Goal: Task Accomplishment & Management: Manage account settings

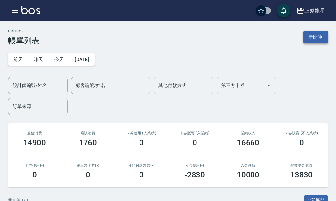
click at [317, 38] on button "新開單" at bounding box center [316, 37] width 25 height 12
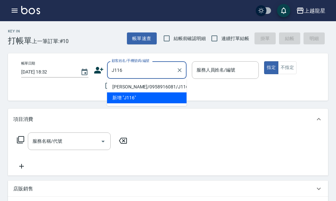
click at [152, 85] on li "[PERSON_NAME]/0958916081/J116" at bounding box center [147, 87] width 80 height 11
type input "[PERSON_NAME]/0958916081/J116"
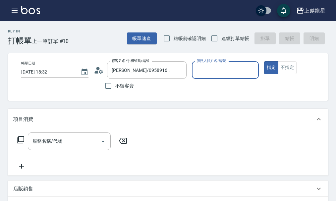
type input "Alisa-10"
click at [253, 70] on icon "Clear" at bounding box center [252, 70] width 7 height 7
click at [236, 68] on input "服務人員姓名/編號" at bounding box center [225, 70] width 61 height 12
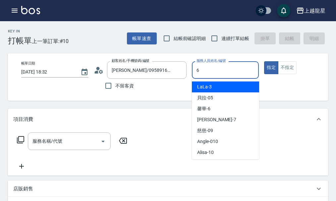
type input "馨華-6"
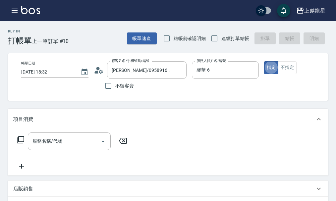
type button "true"
click at [23, 144] on icon at bounding box center [20, 139] width 7 height 7
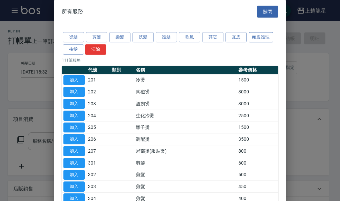
click at [267, 36] on button "頭皮護理" at bounding box center [260, 37] width 25 height 10
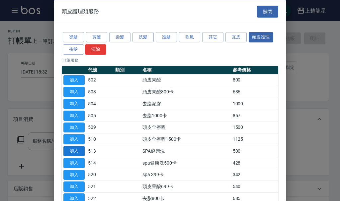
click at [70, 151] on button "加入" at bounding box center [73, 151] width 21 height 10
type input "SPA健康洗(513)"
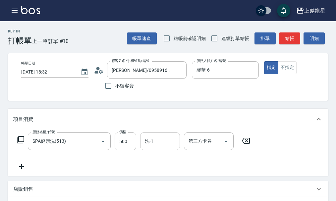
click at [146, 146] on input "洗-1" at bounding box center [160, 142] width 34 height 12
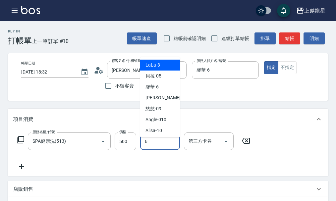
type input "馨華-6"
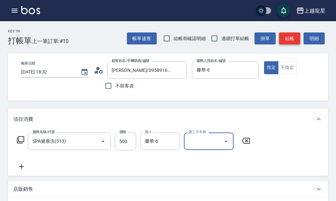
click at [293, 39] on button "結帳" at bounding box center [289, 39] width 21 height 12
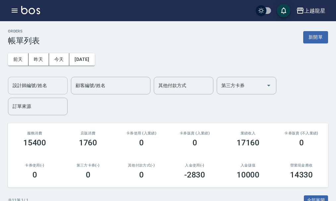
click at [42, 88] on input "設計師編號/姓名" at bounding box center [38, 86] width 54 height 12
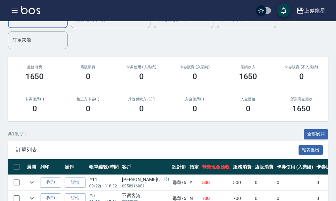
scroll to position [119, 0]
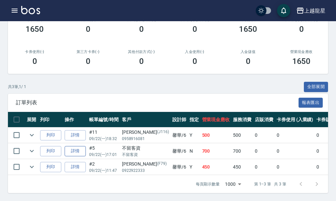
type input "馨華-6"
click at [78, 146] on link "詳情" at bounding box center [75, 151] width 21 height 10
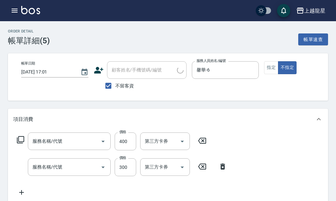
type input "[DATE] 17:01"
checkbox input "true"
type input "馨華-6"
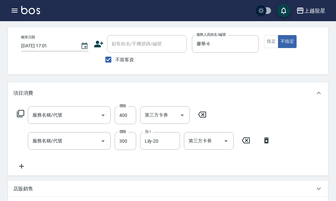
scroll to position [33, 0]
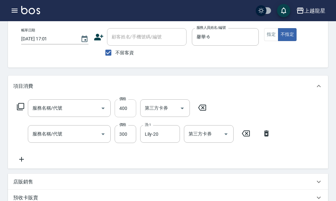
click at [128, 111] on input "400" at bounding box center [126, 109] width 22 height 18
type input "剪髮(304)"
type input "一般洗髮(500)"
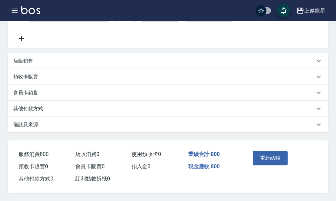
scroll to position [162, 0]
type input "500"
click at [281, 151] on button "重新結帳" at bounding box center [270, 158] width 35 height 14
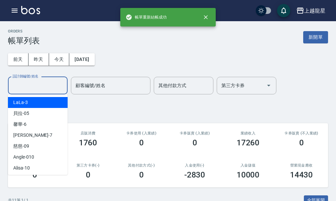
click at [42, 89] on input "設計師編號/姓名" at bounding box center [38, 86] width 54 height 12
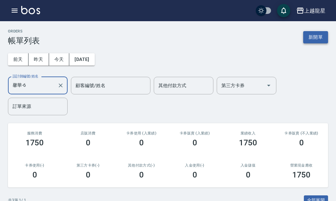
type input "馨華-6"
click at [317, 40] on button "新開單" at bounding box center [316, 37] width 25 height 12
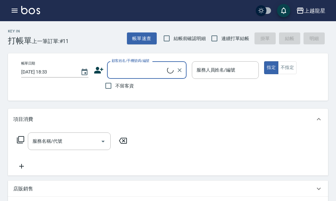
click at [136, 71] on input "顧客姓名/手機號碼/編號" at bounding box center [138, 70] width 57 height 12
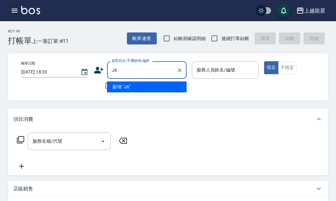
type input "J"
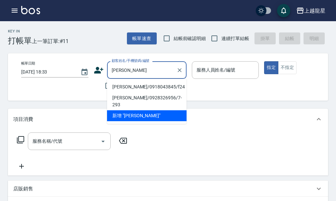
click at [139, 86] on li "[PERSON_NAME]/0918043845/f24" at bounding box center [147, 87] width 80 height 11
type input "[PERSON_NAME]/0918043845/f24"
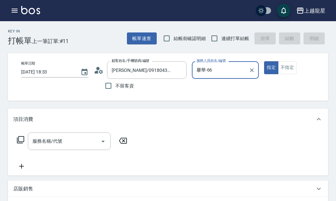
click at [264, 61] on button "指定" at bounding box center [271, 67] width 14 height 13
type input "馨華-6"
type button "true"
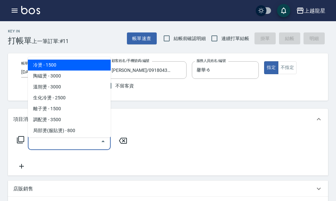
click at [48, 143] on div "服務名稱/代號 服務名稱/代號" at bounding box center [69, 142] width 83 height 18
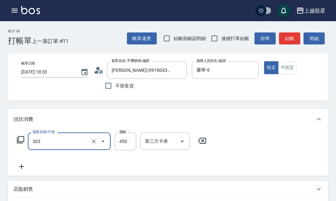
type input "剪髮(303)"
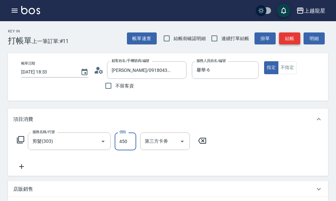
click at [293, 37] on button "結帳" at bounding box center [289, 39] width 21 height 12
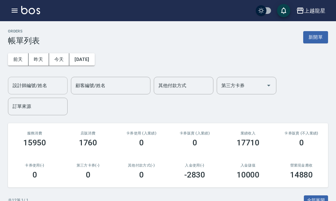
click at [26, 87] on input "設計師編號/姓名" at bounding box center [38, 86] width 54 height 12
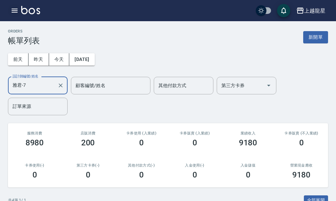
type input "雅君-7"
click at [18, 11] on icon "button" at bounding box center [15, 11] width 8 height 8
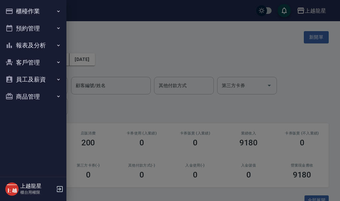
click at [18, 11] on button "櫃檯作業" at bounding box center [33, 11] width 61 height 17
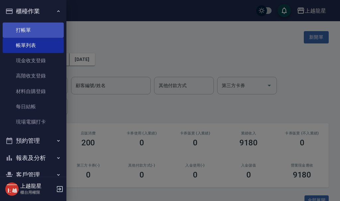
click at [26, 30] on link "打帳單" at bounding box center [33, 30] width 61 height 15
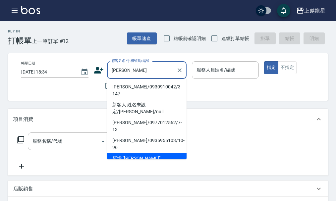
click at [131, 84] on li "[PERSON_NAME]/0930910042/3-147" at bounding box center [147, 91] width 80 height 18
type input "[PERSON_NAME]/0930910042/3-147"
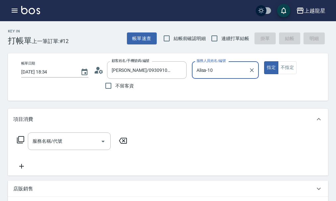
type input "Alisa-10"
click at [71, 147] on input "服務名稱/代號" at bounding box center [64, 142] width 67 height 12
click at [179, 89] on div "不留客資" at bounding box center [140, 86] width 93 height 14
click at [45, 144] on div "服務名稱/代號 服務名稱/代號" at bounding box center [69, 142] width 83 height 18
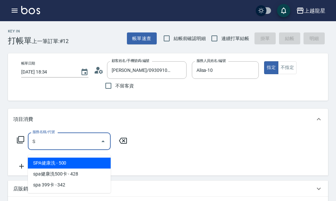
click at [63, 159] on span "SPA健康洗 - 500" at bounding box center [69, 163] width 83 height 11
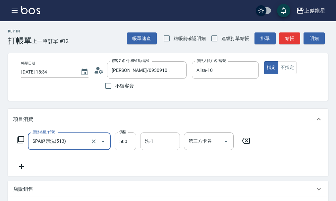
click at [173, 150] on div "洗-1" at bounding box center [160, 142] width 40 height 18
type input "SPA健康洗(513)"
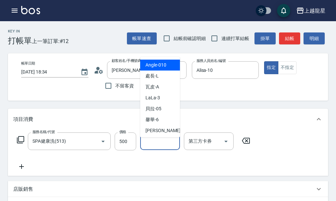
click at [54, 118] on div "項目消費" at bounding box center [168, 119] width 320 height 21
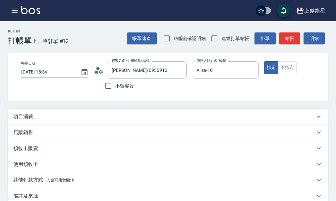
click at [54, 120] on div "項目消費" at bounding box center [164, 116] width 302 height 7
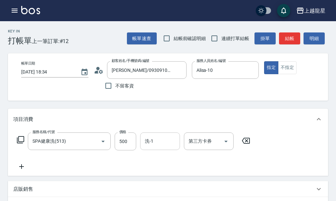
click at [154, 146] on input "洗-1" at bounding box center [160, 142] width 34 height 12
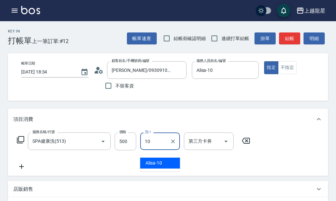
type input "Alisa-10"
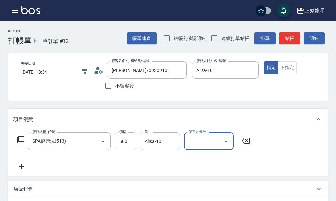
click at [20, 169] on icon at bounding box center [21, 167] width 5 height 5
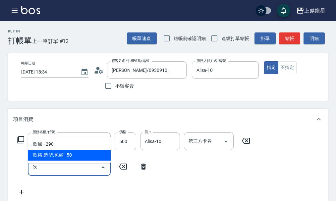
click at [91, 152] on span "吹捲.造型.包頭 - 50" at bounding box center [69, 155] width 83 height 11
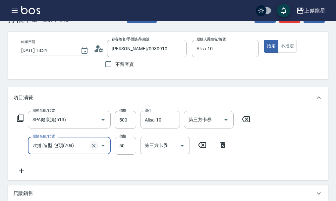
scroll to position [33, 0]
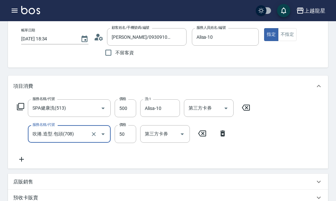
type input "吹捲.造型.包頭(708)"
click at [21, 164] on icon at bounding box center [21, 160] width 17 height 8
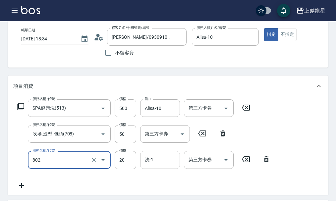
click at [146, 168] on div "洗-1 洗-1" at bounding box center [160, 160] width 40 height 18
type input "潤絲(802)"
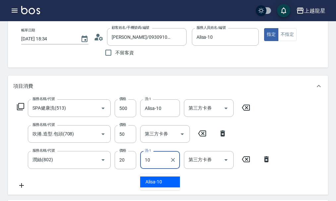
type input "Alisa-10"
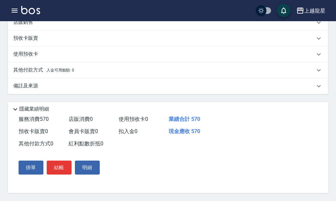
scroll to position [227, 0]
click at [62, 167] on button "結帳" at bounding box center [59, 168] width 25 height 14
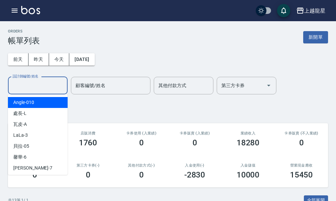
click at [24, 87] on input "設計師編號/姓名" at bounding box center [38, 86] width 54 height 12
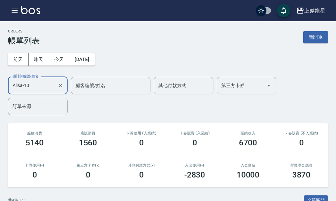
type input "Alisa-10"
click at [28, 12] on img at bounding box center [30, 10] width 19 height 8
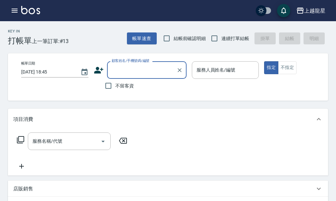
click at [124, 87] on span "不留客資" at bounding box center [124, 86] width 19 height 7
click at [115, 87] on input "不留客資" at bounding box center [109, 86] width 14 height 14
checkbox input "true"
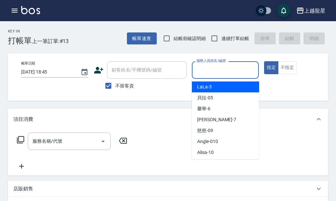
click at [224, 75] on input "服務人員姓名/編號" at bounding box center [225, 70] width 61 height 12
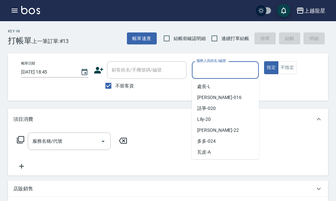
scroll to position [133, 0]
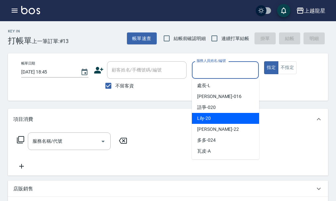
click at [212, 118] on div "Lily -20" at bounding box center [225, 118] width 67 height 11
type input "Lily-20"
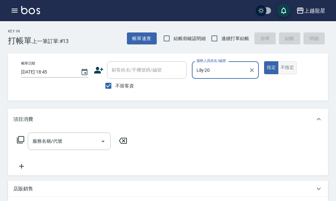
click at [295, 68] on button "不指定" at bounding box center [287, 67] width 19 height 13
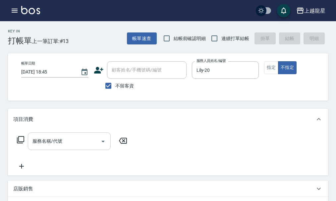
click at [70, 142] on input "服務名稱/代號" at bounding box center [64, 142] width 67 height 12
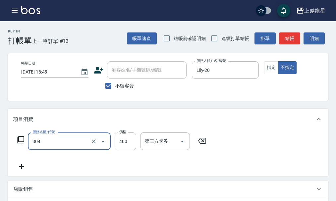
type input "剪髮(304)"
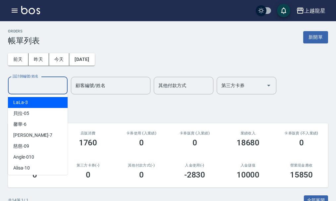
click at [29, 83] on div "設計師編號/姓名 設計師編號/姓名" at bounding box center [38, 86] width 60 height 18
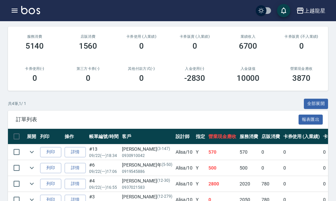
scroll to position [135, 0]
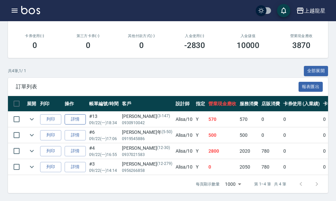
type input "Alisa-10"
click at [83, 114] on link "詳情" at bounding box center [75, 119] width 21 height 10
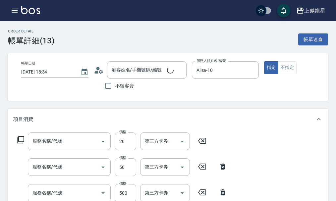
type input "[DATE] 18:34"
type input "Alisa-10"
type input "潤絲(802)"
type input "吹捲.造型.包頭(708)"
type input "SPA健康洗(513)"
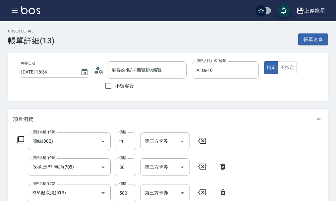
type input "[PERSON_NAME]/0930910042/3-147"
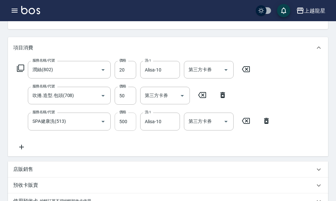
scroll to position [66, 0]
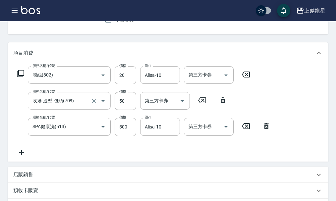
click at [58, 104] on input "吹捲.造型.包頭(708)" at bounding box center [60, 101] width 58 height 12
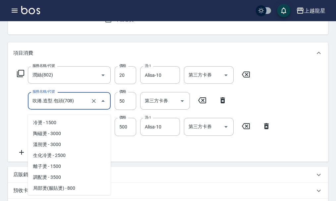
scroll to position [859, 0]
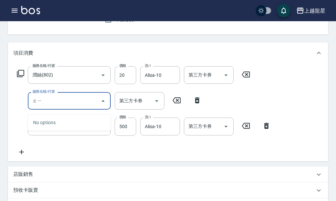
type input "ㄓ"
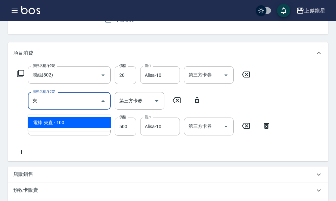
click at [72, 121] on span "電棒.夾直 - 100" at bounding box center [69, 122] width 83 height 11
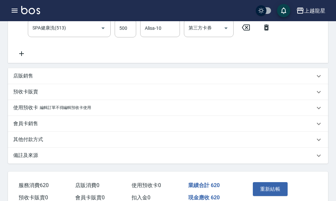
scroll to position [204, 0]
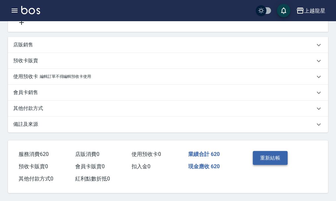
type input "電棒.夾直(709)"
click at [266, 152] on button "重新結帳" at bounding box center [270, 158] width 35 height 14
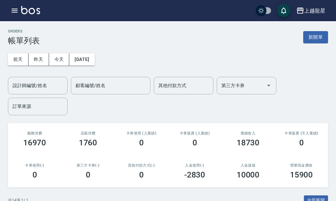
click at [47, 83] on input "設計師編號/姓名" at bounding box center [38, 86] width 54 height 12
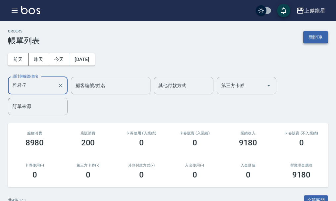
type input "雅君-7"
click at [317, 35] on button "新開單" at bounding box center [316, 37] width 25 height 12
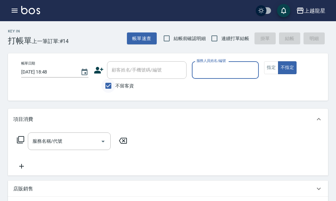
click at [115, 85] on input "不留客資" at bounding box center [109, 86] width 14 height 14
checkbox input "false"
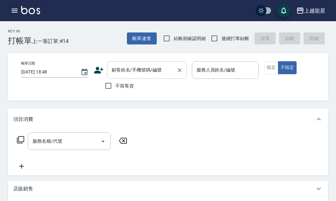
click at [119, 73] on div "顧客姓名/手機號碼/編號 顧客姓名/手機號碼/編號" at bounding box center [147, 70] width 80 height 18
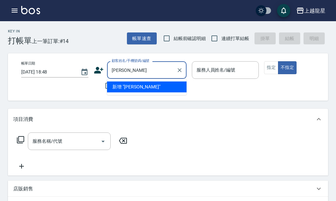
type input "[PERSON_NAME]"
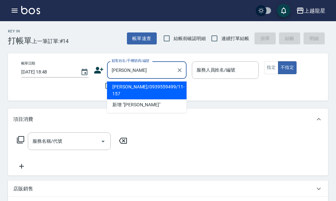
click at [154, 87] on li "[PERSON_NAME]/0939559499/11-157" at bounding box center [147, 91] width 80 height 18
type input "[PERSON_NAME]/0939559499/11-157"
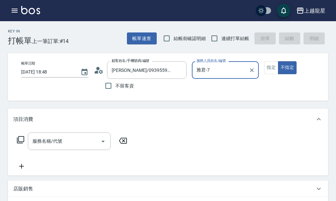
type input "雅君-7"
click at [267, 66] on button "指定" at bounding box center [271, 67] width 14 height 13
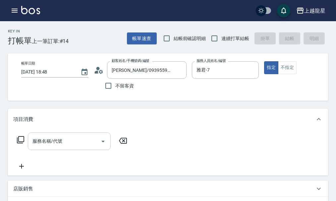
click at [91, 146] on input "服務名稱/代號" at bounding box center [64, 142] width 67 height 12
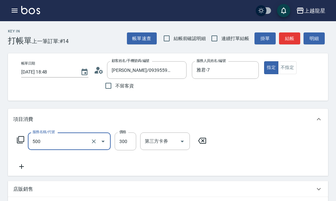
type input "一般洗髮(500)"
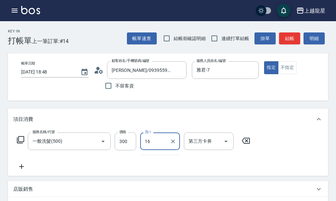
type input "義潔-16"
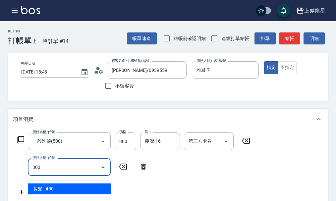
type input "剪髮(303)"
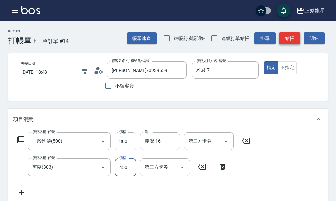
click at [293, 37] on button "結帳" at bounding box center [289, 39] width 21 height 12
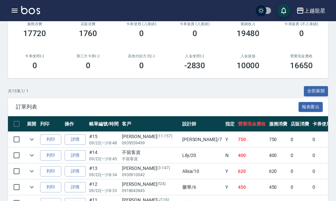
scroll to position [33, 0]
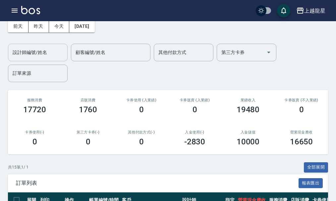
click at [35, 53] on input "設計師編號/姓名" at bounding box center [38, 53] width 54 height 12
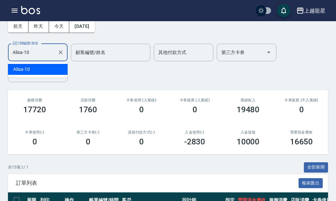
scroll to position [0, 0]
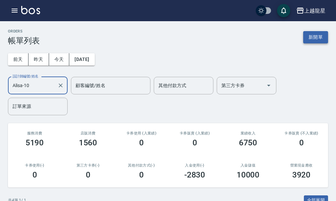
type input "Alisa-10"
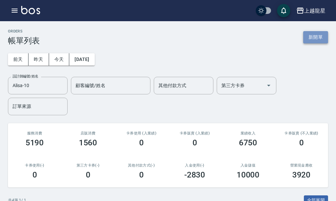
click at [311, 42] on button "新開單" at bounding box center [316, 37] width 25 height 12
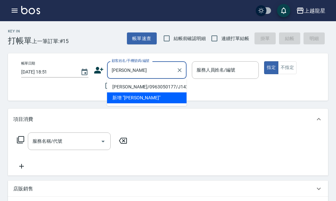
click at [127, 88] on li "[PERSON_NAME]/0963050177/J142" at bounding box center [147, 87] width 80 height 11
type input "[PERSON_NAME]/0963050177/J142"
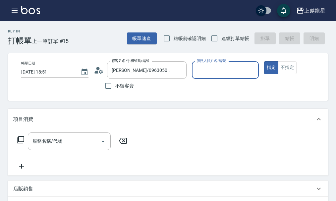
type input "Alisa-10"
click at [75, 146] on input "服務名稱/代號" at bounding box center [64, 142] width 67 height 12
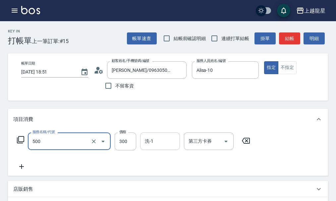
type input "一般洗髮(500)"
click at [159, 147] on input "洗-1" at bounding box center [160, 142] width 34 height 12
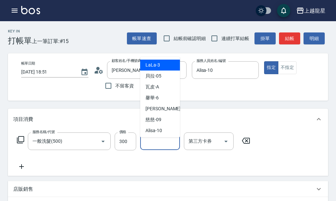
type input "2"
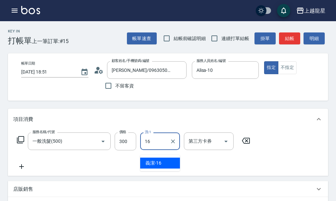
type input "義潔-16"
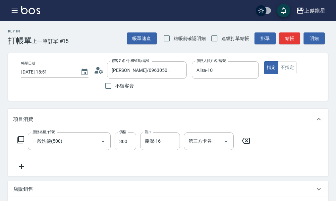
click at [22, 171] on icon at bounding box center [21, 167] width 17 height 8
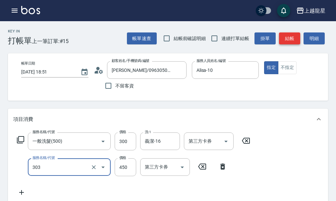
type input "剪髮(303)"
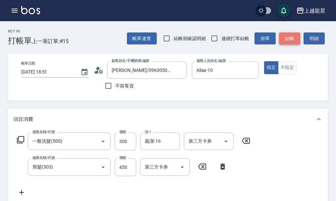
click at [290, 39] on button "結帳" at bounding box center [289, 39] width 21 height 12
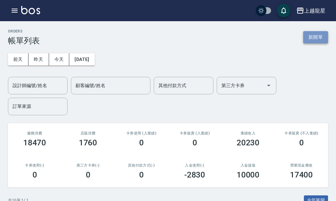
click at [319, 39] on button "新開單" at bounding box center [316, 37] width 25 height 12
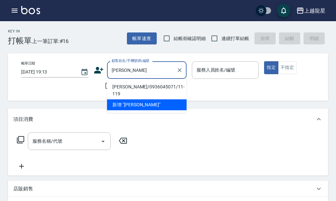
click at [127, 86] on li "[PERSON_NAME]/0936045071/11-119" at bounding box center [147, 91] width 80 height 18
type input "[PERSON_NAME]/0936045071/11-119"
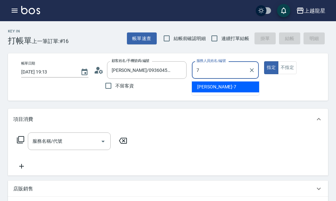
type input "雅君-7"
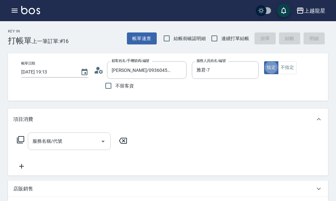
type button "true"
click at [44, 150] on div "服務名稱/代號" at bounding box center [69, 142] width 83 height 18
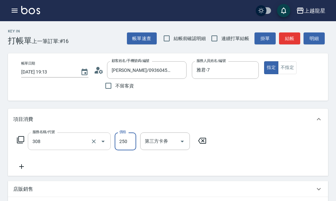
type input "剪髮(國中)(308)"
click at [288, 36] on button "結帳" at bounding box center [289, 39] width 21 height 12
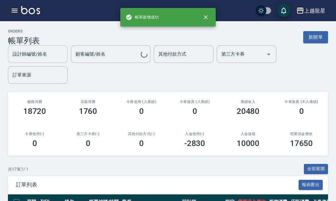
click at [42, 61] on div "設計師編號/姓名" at bounding box center [38, 54] width 60 height 18
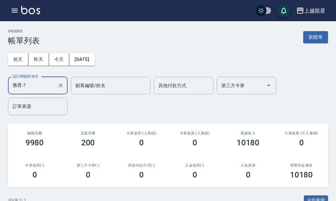
scroll to position [166, 0]
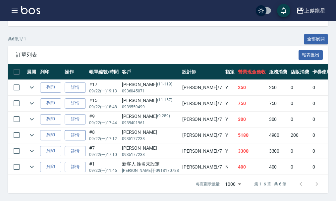
type input "雅君-7"
click at [72, 130] on link "詳情" at bounding box center [75, 135] width 21 height 10
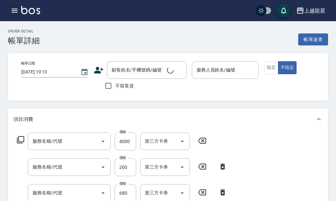
type input "[DATE] 17:12"
type input "雅君-7"
type input "挑漂 奶茶色 底色6/1+4/0+6%"
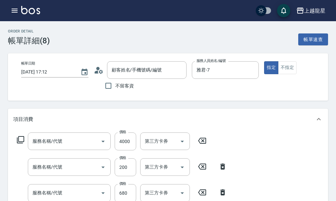
type input "設計染(404)"
type input "剪髮(303)"
type input "頭皮果酸(502)"
type input "快速修護(800)"
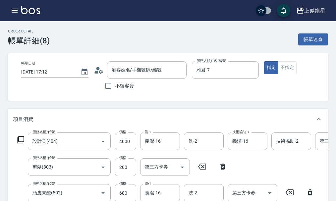
scroll to position [100, 0]
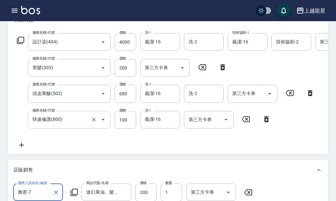
type input "[PERSON_NAME]/0935177238/null"
click at [267, 122] on icon at bounding box center [266, 119] width 5 height 6
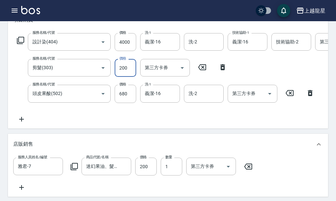
click at [130, 74] on input "200" at bounding box center [126, 68] width 22 height 18
type input "300"
click at [249, 123] on div "服務名稱/代號 設計染(404) 服務名稱/代號 價格 4000 價格 洗-1 義潔-16 洗-1 洗-2 洗-2 技術協助-1 義潔-16 技術協助-1 技…" at bounding box center [199, 78] width 373 height 90
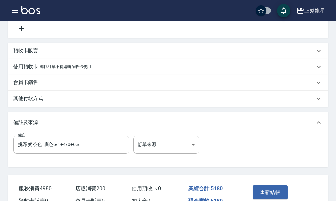
scroll to position [265, 0]
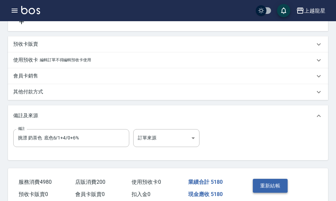
click at [278, 193] on button "重新結帳" at bounding box center [270, 186] width 35 height 14
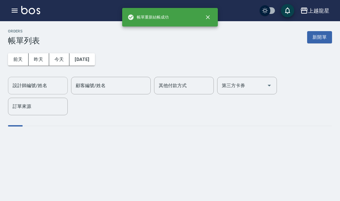
click at [48, 81] on input "設計師編號/姓名" at bounding box center [38, 86] width 54 height 12
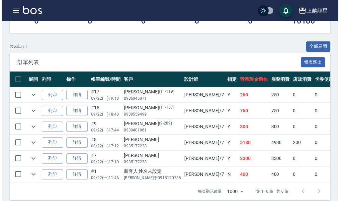
scroll to position [166, 0]
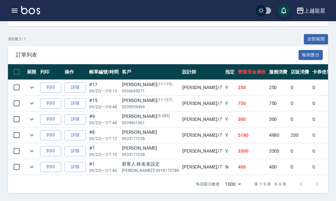
type input "雅君-7"
click at [12, 11] on icon "button" at bounding box center [15, 11] width 6 height 4
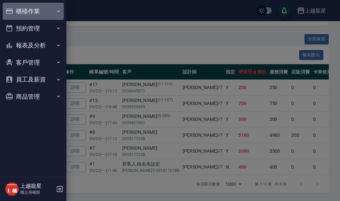
click at [39, 10] on button "櫃檯作業" at bounding box center [33, 11] width 61 height 17
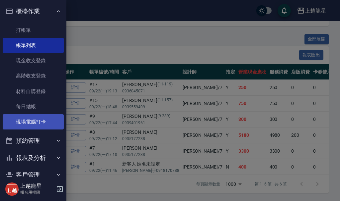
click at [33, 125] on link "現場電腦打卡" at bounding box center [33, 121] width 61 height 15
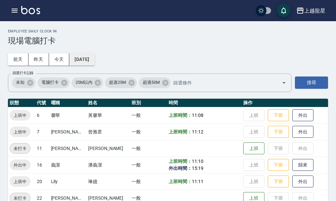
click at [94, 64] on button "[DATE]" at bounding box center [81, 59] width 25 height 12
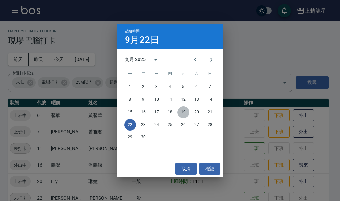
click at [183, 112] on button "19" at bounding box center [183, 112] width 12 height 12
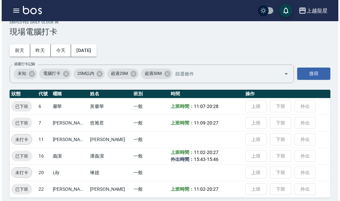
scroll to position [14, 0]
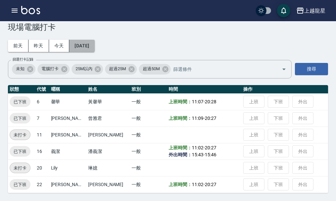
click at [78, 45] on button "[DATE]" at bounding box center [81, 46] width 25 height 12
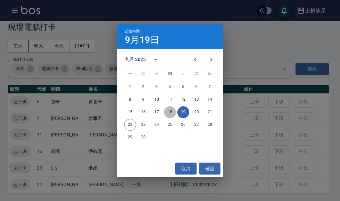
click at [170, 111] on button "18" at bounding box center [170, 112] width 12 height 12
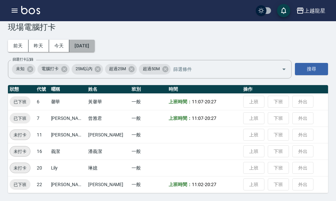
click at [93, 42] on button "[DATE]" at bounding box center [81, 46] width 25 height 12
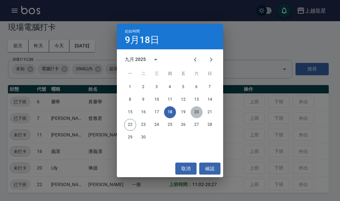
click at [198, 111] on button "20" at bounding box center [196, 112] width 12 height 12
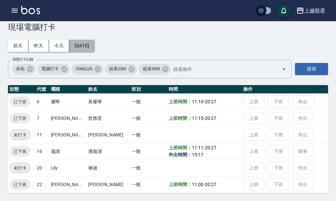
click at [83, 48] on button "[DATE]" at bounding box center [81, 46] width 25 height 12
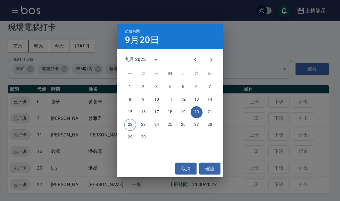
click at [127, 124] on button "22" at bounding box center [130, 125] width 12 height 12
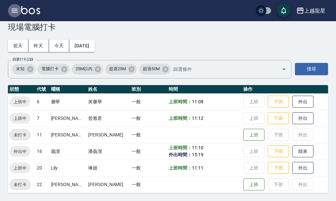
click at [16, 12] on icon "button" at bounding box center [15, 11] width 6 height 4
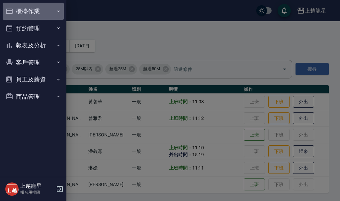
click at [17, 11] on button "櫃檯作業" at bounding box center [33, 11] width 61 height 17
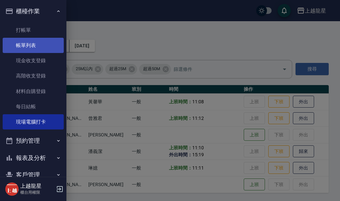
click at [31, 45] on link "帳單列表" at bounding box center [33, 45] width 61 height 15
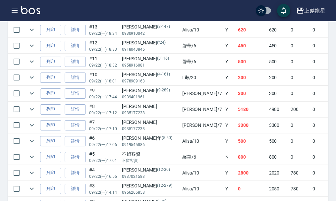
scroll to position [299, 0]
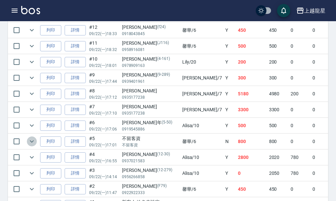
click at [33, 145] on icon "expand row" at bounding box center [32, 142] width 8 height 8
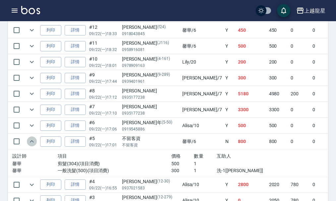
click at [33, 145] on icon "expand row" at bounding box center [32, 142] width 8 height 8
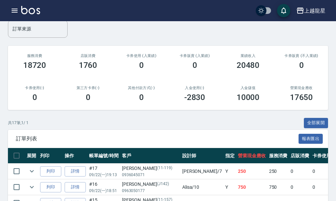
scroll to position [66, 0]
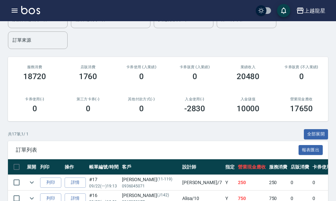
click at [30, 14] on img at bounding box center [30, 10] width 19 height 8
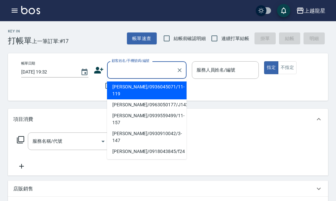
click at [131, 69] on input "顧客姓名/手機號碼/編號" at bounding box center [142, 70] width 64 height 12
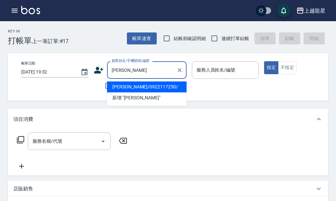
click at [127, 90] on li "[PERSON_NAME]/0922117250/" at bounding box center [147, 87] width 80 height 11
type input "[PERSON_NAME]/0922117250/"
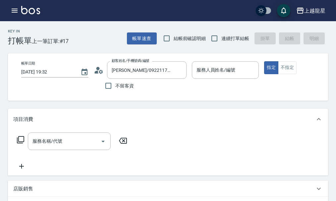
click at [99, 73] on icon at bounding box center [99, 70] width 10 height 10
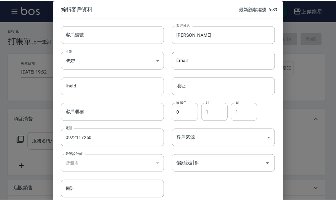
scroll to position [29, 0]
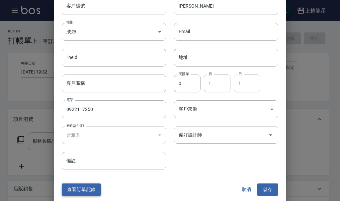
click at [94, 189] on button "查看訂單記錄" at bounding box center [81, 190] width 39 height 12
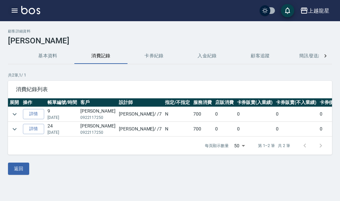
click at [16, 11] on icon "button" at bounding box center [15, 11] width 6 height 4
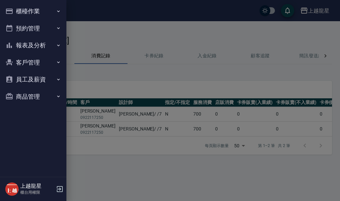
click at [16, 11] on button "櫃檯作業" at bounding box center [33, 11] width 61 height 17
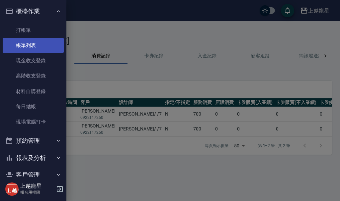
click at [23, 52] on link "帳單列表" at bounding box center [33, 45] width 61 height 15
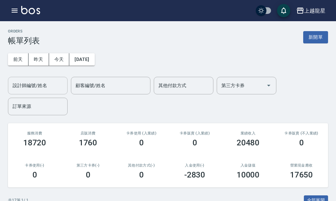
click at [39, 91] on input "設計師編號/姓名" at bounding box center [38, 86] width 54 height 12
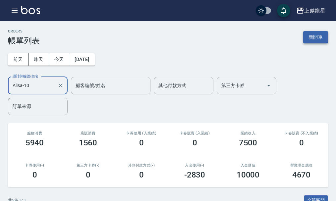
type input "Alisa-10"
click at [315, 37] on button "新開單" at bounding box center [316, 37] width 25 height 12
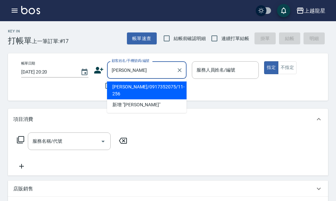
click at [147, 91] on li "[PERSON_NAME]/0917352075/11-256" at bounding box center [147, 91] width 80 height 18
type input "[PERSON_NAME]/0917352075/11-256"
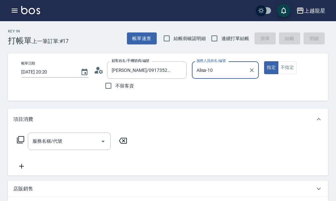
type input "Alisa-10"
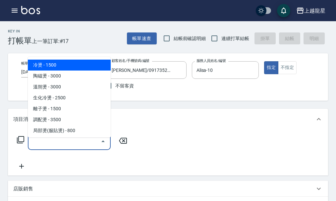
click at [77, 147] on input "服務名稱/代號" at bounding box center [64, 142] width 67 height 12
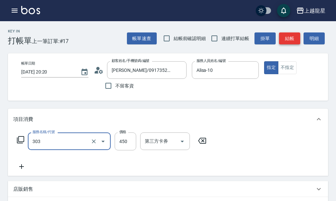
type input "剪髮(303)"
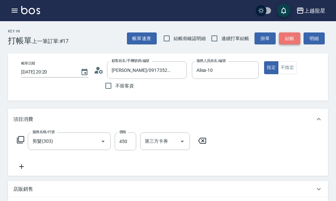
click at [292, 38] on button "結帳" at bounding box center [289, 39] width 21 height 12
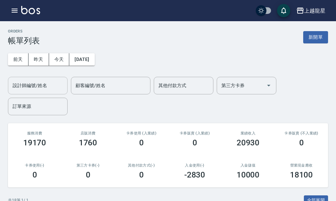
click at [48, 88] on input "設計師編號/姓名" at bounding box center [38, 86] width 54 height 12
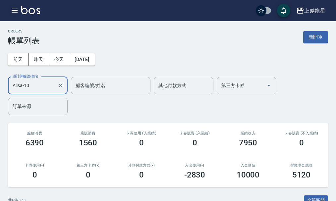
type input "Alisa-10"
click at [8, 10] on button "button" at bounding box center [14, 10] width 13 height 13
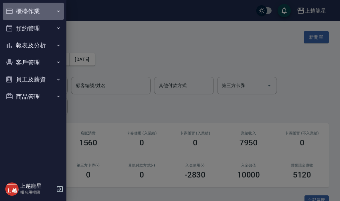
click at [37, 11] on button "櫃檯作業" at bounding box center [33, 11] width 61 height 17
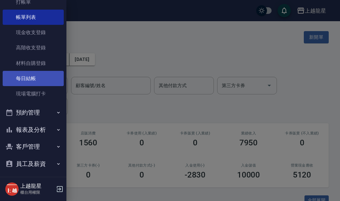
scroll to position [49, 0]
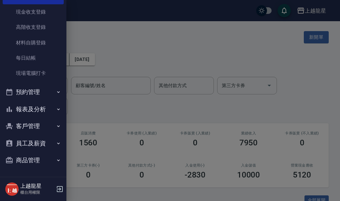
click at [49, 111] on button "報表及分析" at bounding box center [33, 109] width 61 height 17
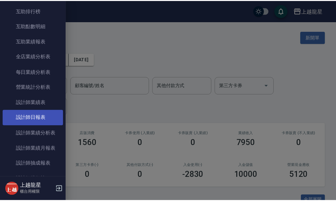
scroll to position [281, 0]
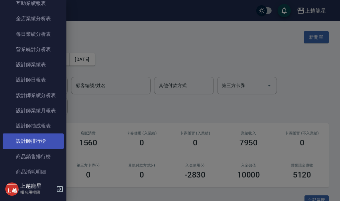
click at [48, 143] on link "設計師排行榜" at bounding box center [33, 141] width 61 height 15
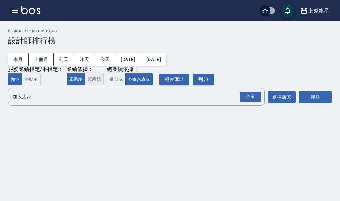
click at [96, 79] on button "實業績" at bounding box center [94, 79] width 19 height 13
click at [88, 95] on input "加入店家" at bounding box center [131, 97] width 241 height 12
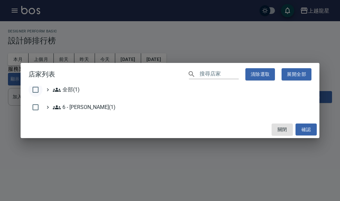
click at [41, 93] on input "checkbox" at bounding box center [36, 90] width 14 height 14
checkbox input "true"
click at [307, 129] on button "確認" at bounding box center [305, 130] width 21 height 12
checkbox input "false"
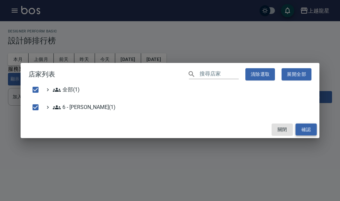
checkbox input "false"
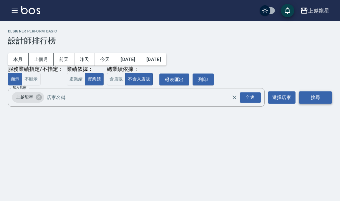
click at [315, 95] on button "搜尋" at bounding box center [315, 98] width 33 height 12
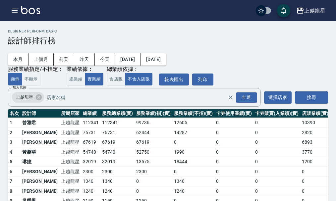
click at [7, 8] on div "上越龍星 登出" at bounding box center [168, 10] width 336 height 21
click at [20, 8] on button "button" at bounding box center [14, 10] width 13 height 13
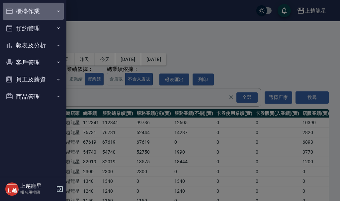
click at [20, 8] on button "櫃檯作業" at bounding box center [33, 11] width 61 height 17
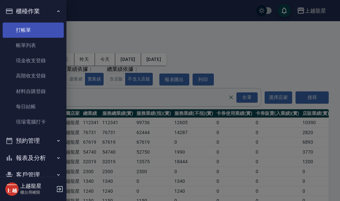
click at [55, 35] on link "打帳單" at bounding box center [33, 30] width 61 height 15
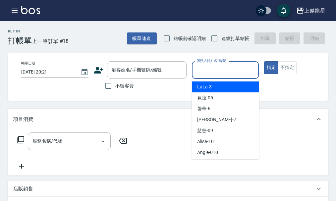
click at [222, 72] on input "服務人員姓名/編號" at bounding box center [225, 70] width 61 height 12
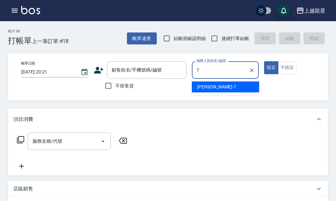
type input "雅君-7"
type button "true"
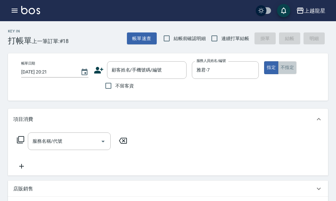
click at [284, 66] on button "不指定" at bounding box center [287, 67] width 19 height 13
click at [107, 87] on input "不留客資" at bounding box center [109, 86] width 14 height 14
checkbox input "true"
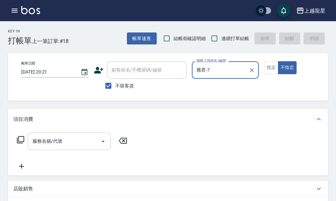
click at [34, 144] on input "服務名稱/代號" at bounding box center [64, 142] width 67 height 12
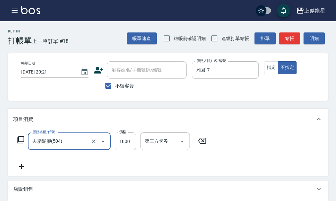
type input "去脂泥膠(504)"
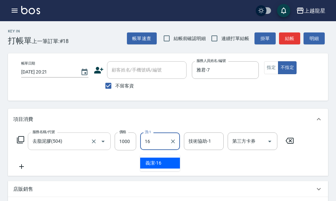
type input "義潔-16"
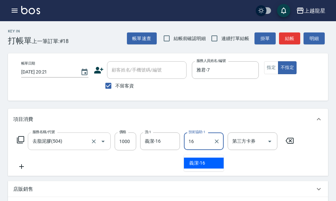
type input "義潔-16"
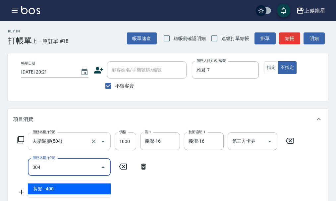
type input "剪髮(304)"
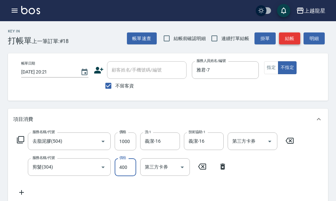
click at [287, 37] on button "結帳" at bounding box center [289, 39] width 21 height 12
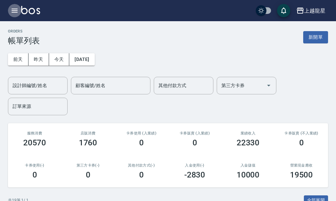
click at [17, 12] on icon "button" at bounding box center [15, 11] width 8 height 8
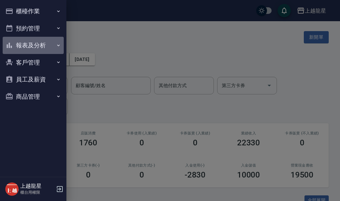
click at [25, 40] on button "報表及分析" at bounding box center [33, 45] width 61 height 17
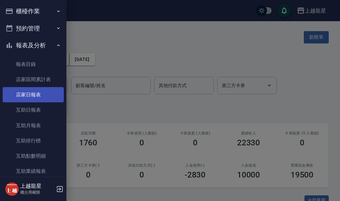
click at [40, 89] on link "店家日報表" at bounding box center [33, 94] width 61 height 15
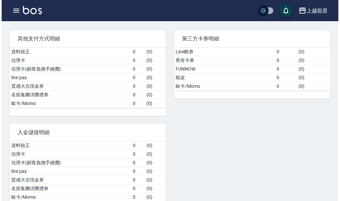
scroll to position [265, 0]
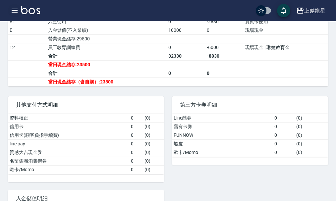
click at [11, 10] on icon "button" at bounding box center [15, 11] width 8 height 8
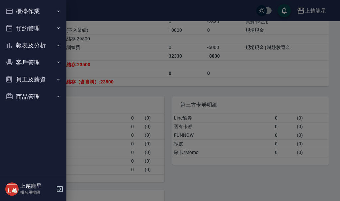
click at [31, 10] on button "櫃檯作業" at bounding box center [33, 11] width 61 height 17
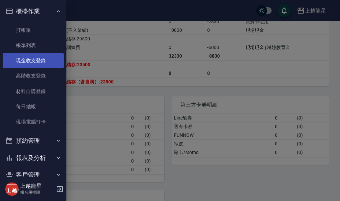
click at [35, 53] on link "現金收支登錄" at bounding box center [33, 60] width 61 height 15
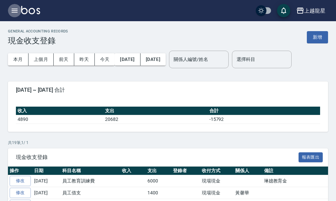
click at [16, 6] on button "button" at bounding box center [14, 10] width 13 height 13
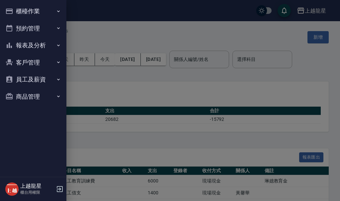
click at [41, 11] on button "櫃檯作業" at bounding box center [33, 11] width 61 height 17
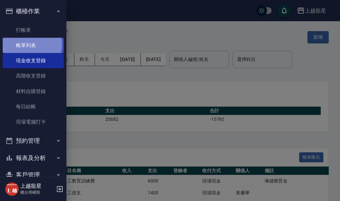
click at [30, 45] on link "帳單列表" at bounding box center [33, 45] width 61 height 15
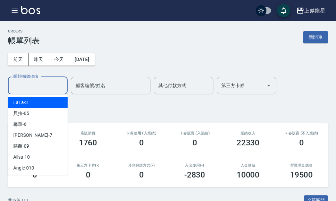
click at [42, 87] on input "設計師編號/姓名" at bounding box center [38, 86] width 54 height 12
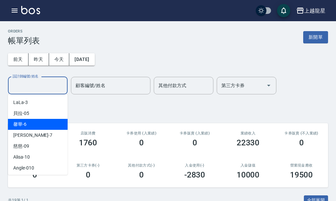
click at [35, 122] on div "馨華 -6" at bounding box center [38, 124] width 60 height 11
type input "馨華-6"
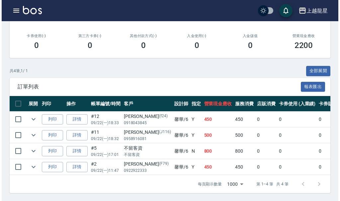
scroll to position [135, 0]
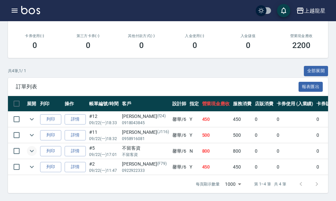
click at [31, 147] on icon "expand row" at bounding box center [32, 151] width 8 height 8
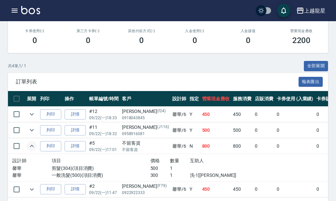
click at [31, 144] on icon "expand row" at bounding box center [32, 146] width 8 height 8
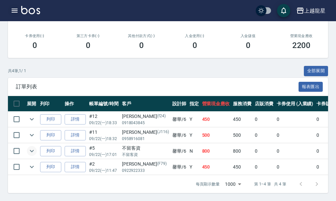
click at [11, 11] on icon "button" at bounding box center [15, 11] width 8 height 8
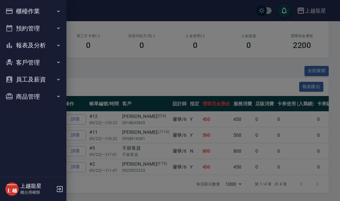
click at [26, 42] on button "報表及分析" at bounding box center [33, 45] width 61 height 17
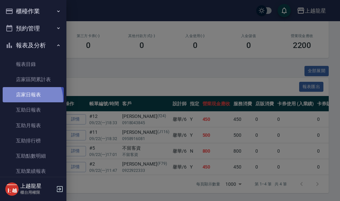
click at [26, 100] on link "店家日報表" at bounding box center [33, 94] width 61 height 15
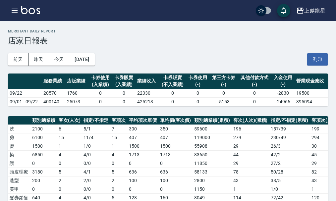
click at [27, 96] on td "09/22" at bounding box center [25, 93] width 34 height 9
drag, startPoint x: 7, startPoint y: 10, endPoint x: 17, endPoint y: 9, distance: 10.0
click at [11, 10] on div "上越龍星 登出" at bounding box center [168, 10] width 336 height 21
click at [17, 14] on icon "button" at bounding box center [15, 11] width 8 height 8
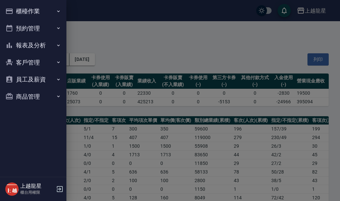
click at [20, 13] on button "櫃檯作業" at bounding box center [33, 11] width 61 height 17
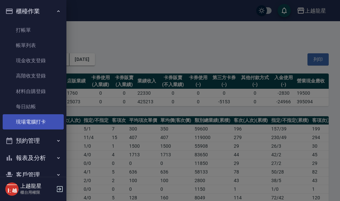
click at [19, 128] on link "現場電腦打卡" at bounding box center [33, 121] width 61 height 15
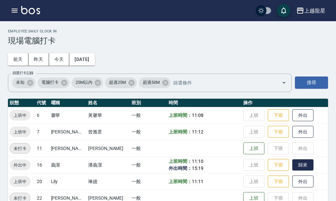
click at [293, 166] on button "歸來" at bounding box center [303, 166] width 21 height 12
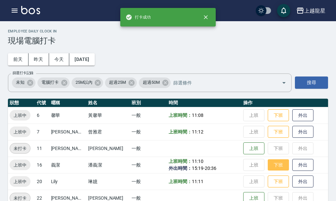
click at [268, 164] on button "下班" at bounding box center [278, 166] width 21 height 12
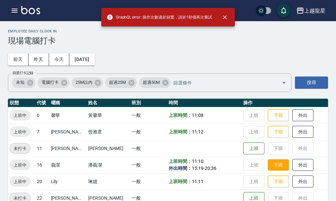
click at [268, 161] on button "下班" at bounding box center [278, 166] width 21 height 12
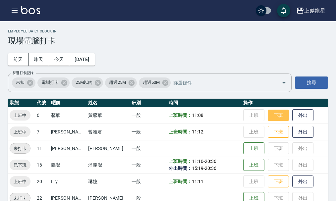
click at [278, 114] on button "下班" at bounding box center [278, 116] width 21 height 12
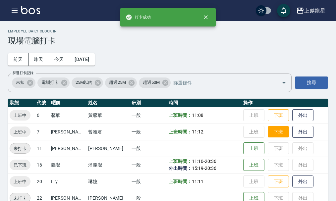
click at [269, 132] on button "下班" at bounding box center [278, 132] width 21 height 12
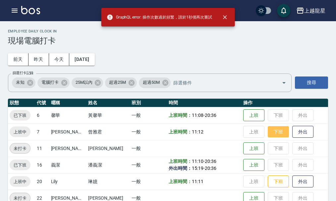
click at [269, 132] on button "下班" at bounding box center [278, 132] width 21 height 12
click at [247, 37] on h3 "現場電腦打卡" at bounding box center [168, 40] width 320 height 9
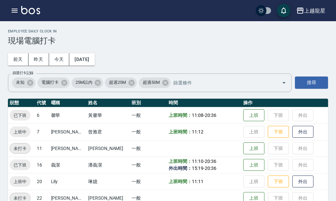
click at [273, 125] on td "上班 下班 外出" at bounding box center [285, 132] width 87 height 17
click at [269, 133] on button "下班" at bounding box center [278, 132] width 21 height 12
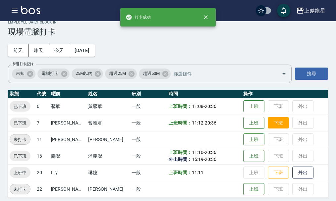
scroll to position [14, 0]
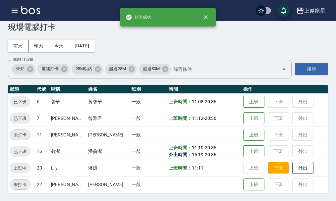
click at [278, 169] on button "下班" at bounding box center [278, 169] width 21 height 12
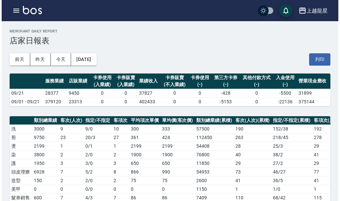
scroll to position [209, 0]
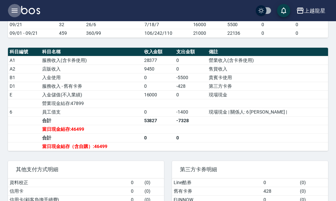
click at [17, 12] on icon "button" at bounding box center [15, 11] width 6 height 4
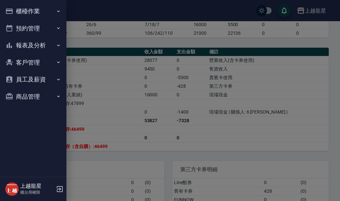
click at [36, 32] on button "預約管理" at bounding box center [33, 28] width 61 height 17
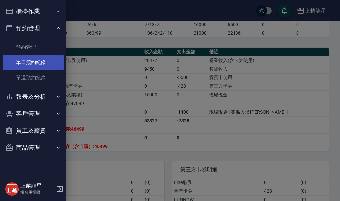
click at [31, 64] on link "單日預約紀錄" at bounding box center [33, 62] width 61 height 15
